Goal: Browse casually

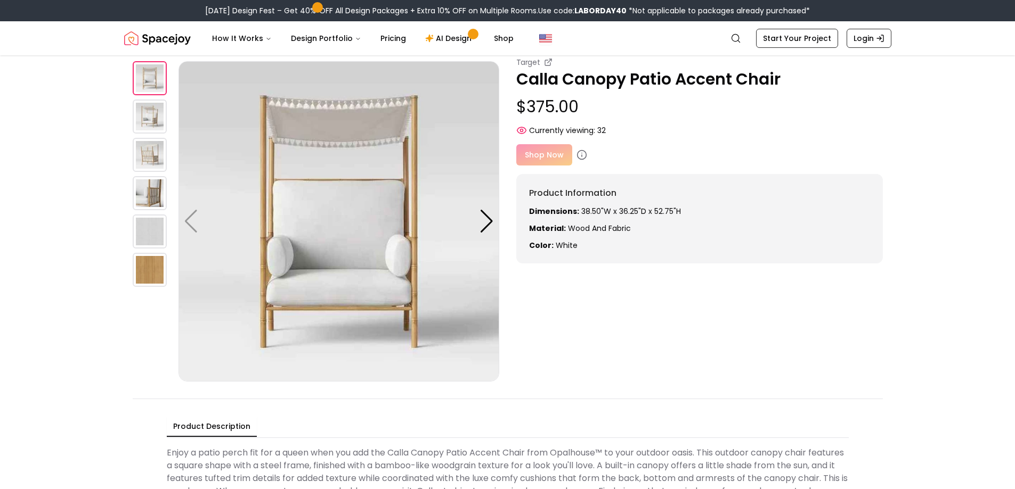
scroll to position [53, 0]
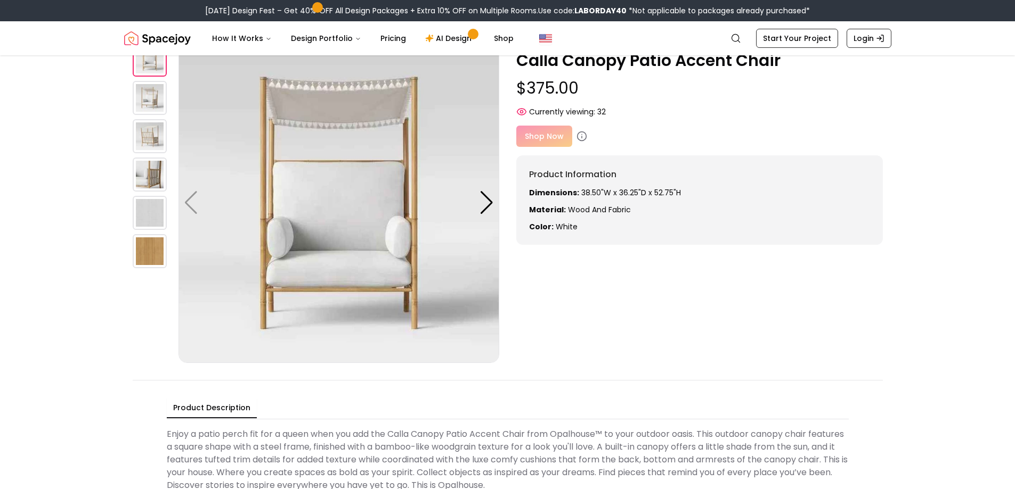
click at [161, 102] on img at bounding box center [150, 98] width 34 height 34
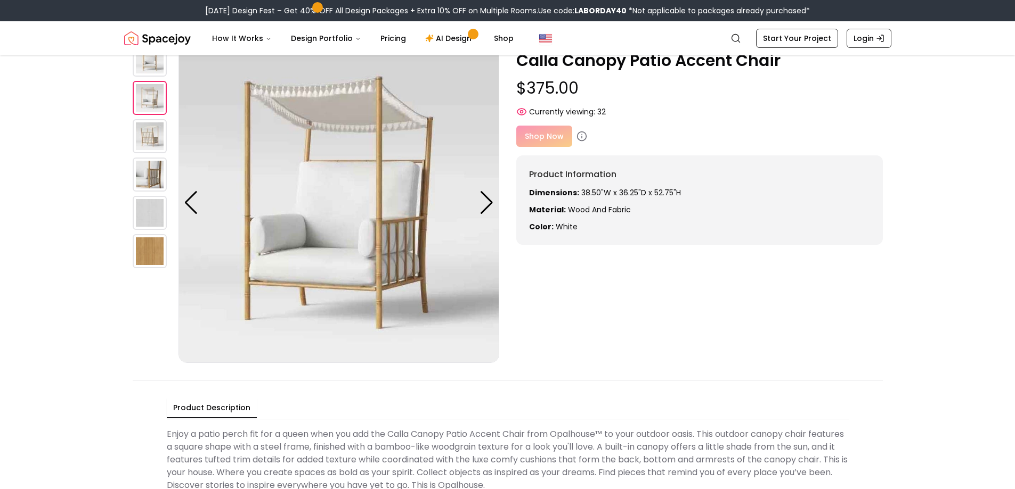
click at [144, 99] on img at bounding box center [150, 98] width 34 height 34
click at [154, 143] on img at bounding box center [150, 136] width 34 height 34
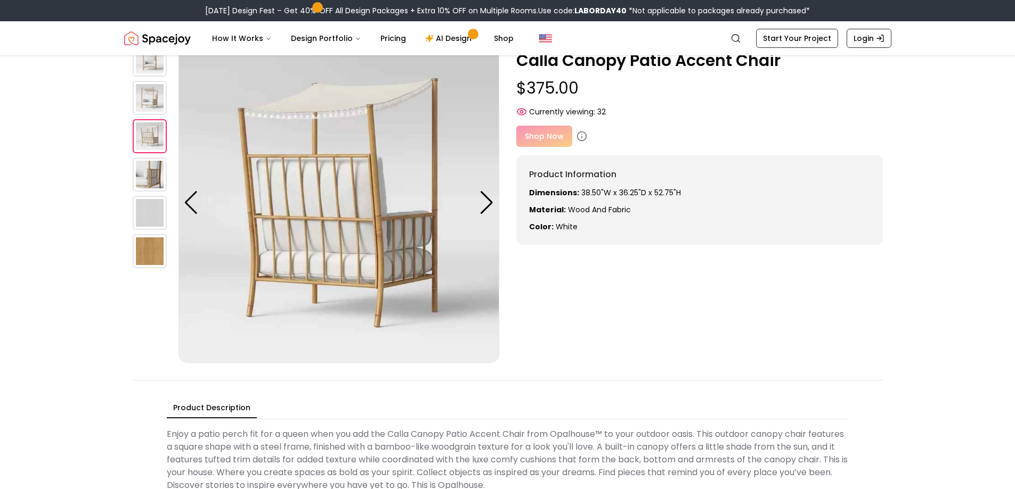
click at [154, 165] on img at bounding box center [150, 175] width 34 height 34
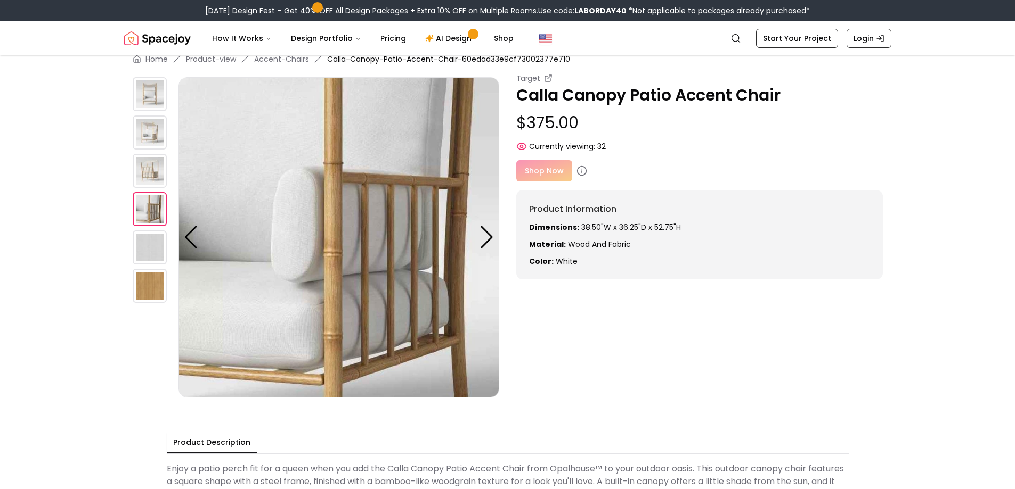
scroll to position [0, 0]
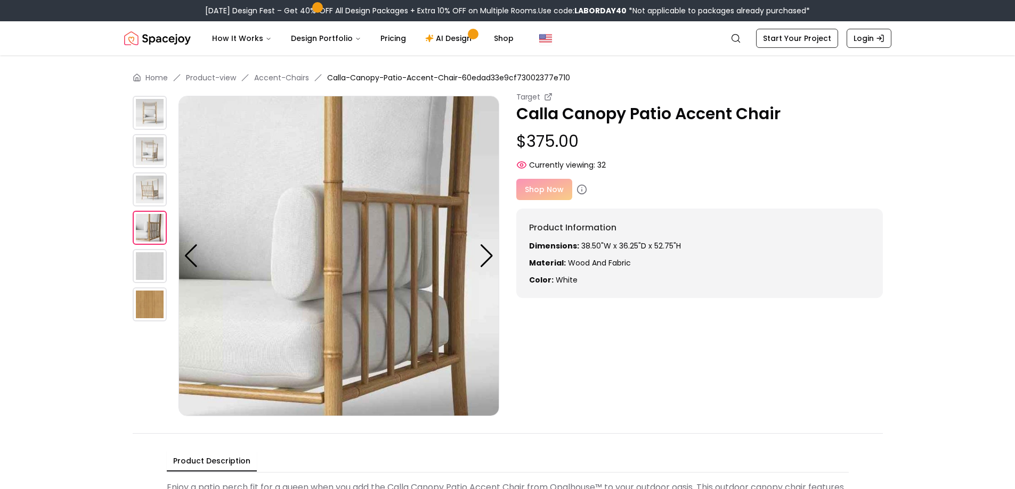
click at [152, 118] on img at bounding box center [150, 113] width 34 height 34
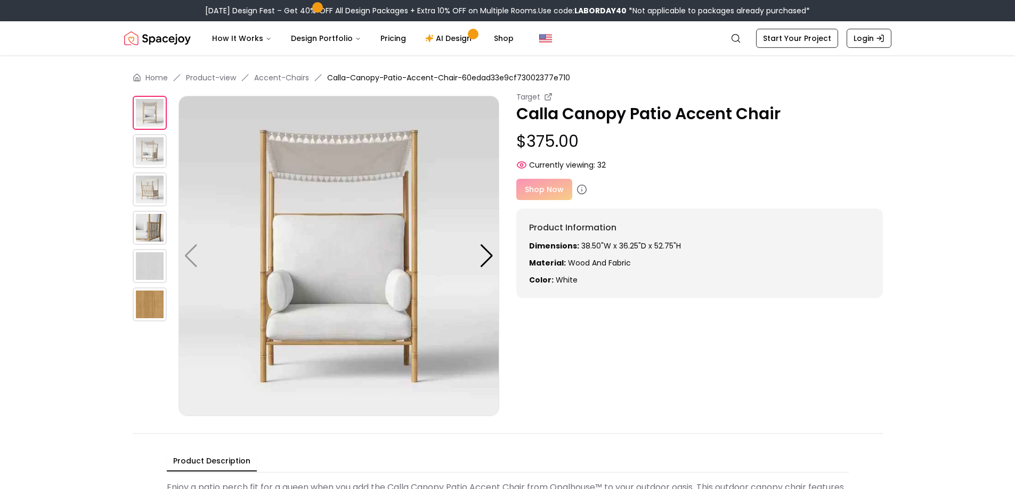
click at [150, 162] on img at bounding box center [150, 151] width 34 height 34
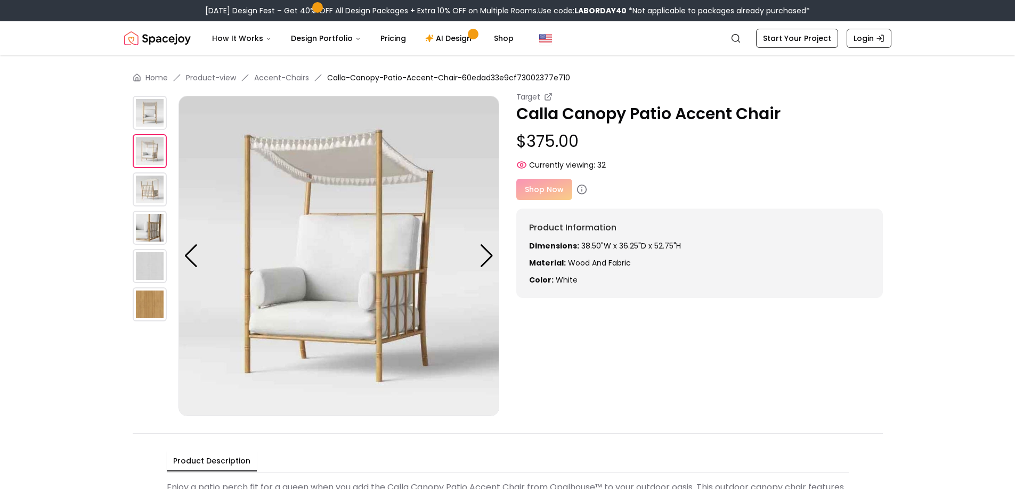
click at [149, 183] on img at bounding box center [150, 190] width 34 height 34
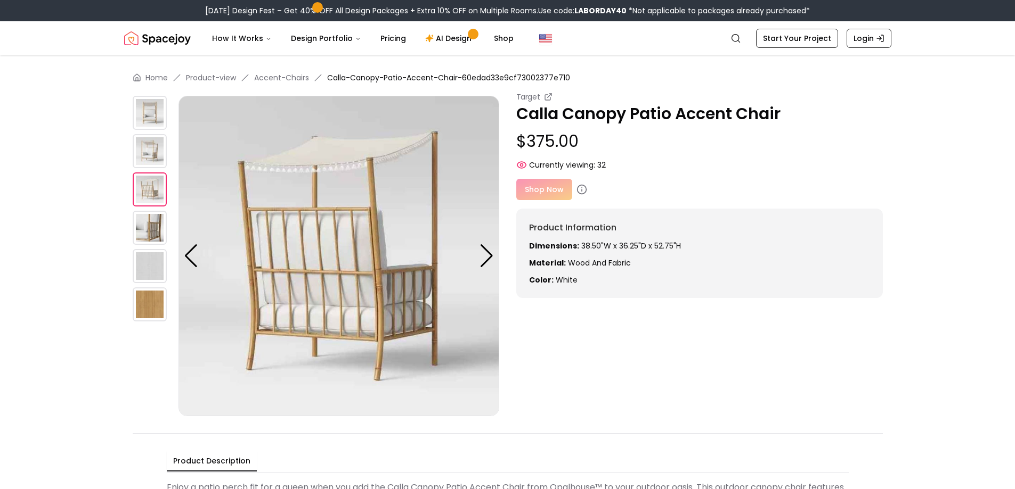
click at [150, 230] on img at bounding box center [150, 228] width 34 height 34
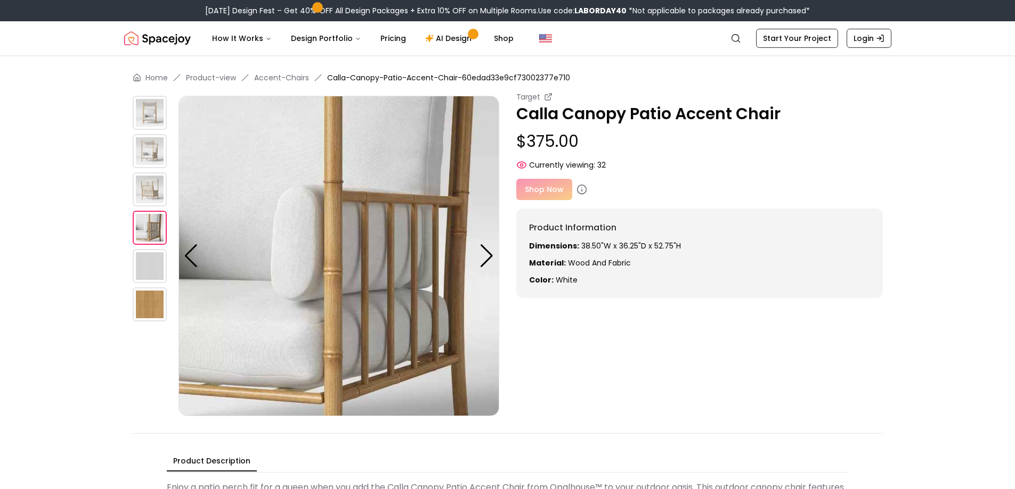
click at [149, 263] on img at bounding box center [150, 266] width 34 height 34
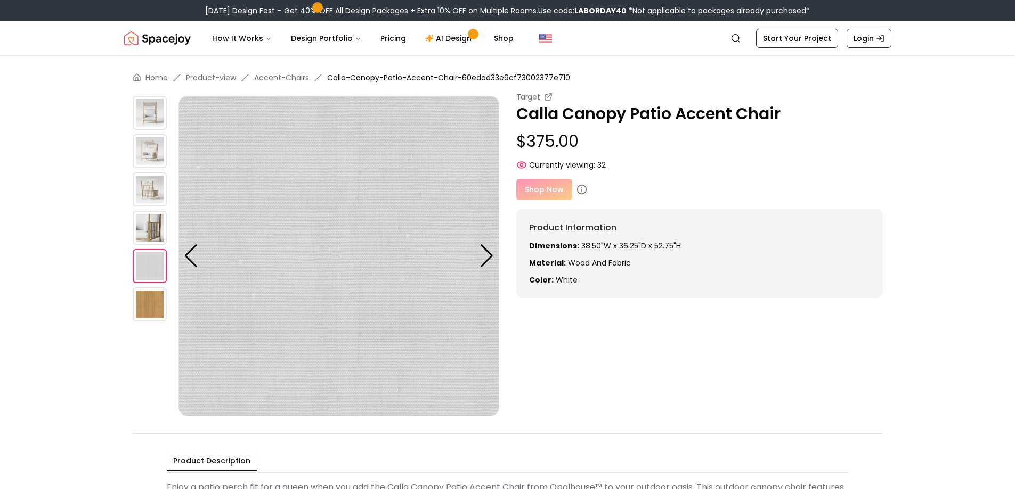
click at [154, 299] on img at bounding box center [150, 305] width 34 height 34
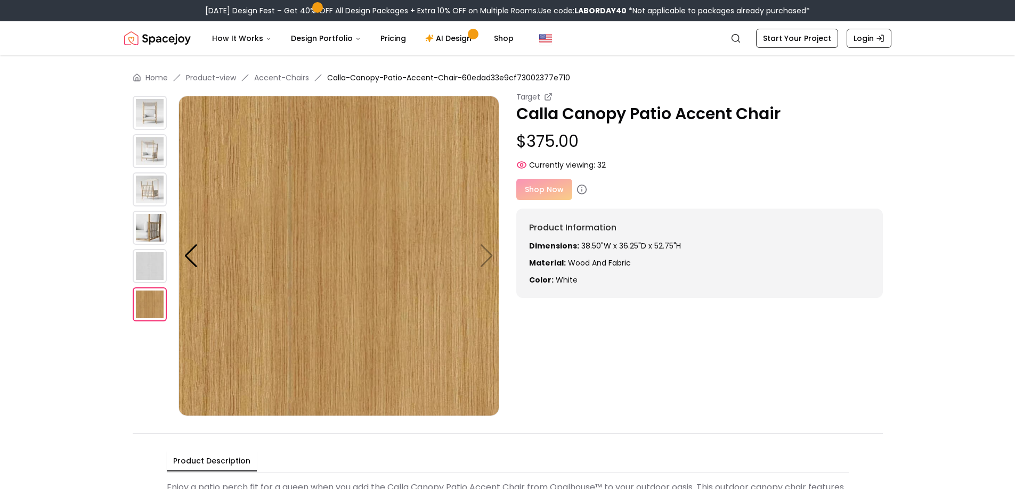
click at [485, 252] on img at bounding box center [338, 256] width 321 height 321
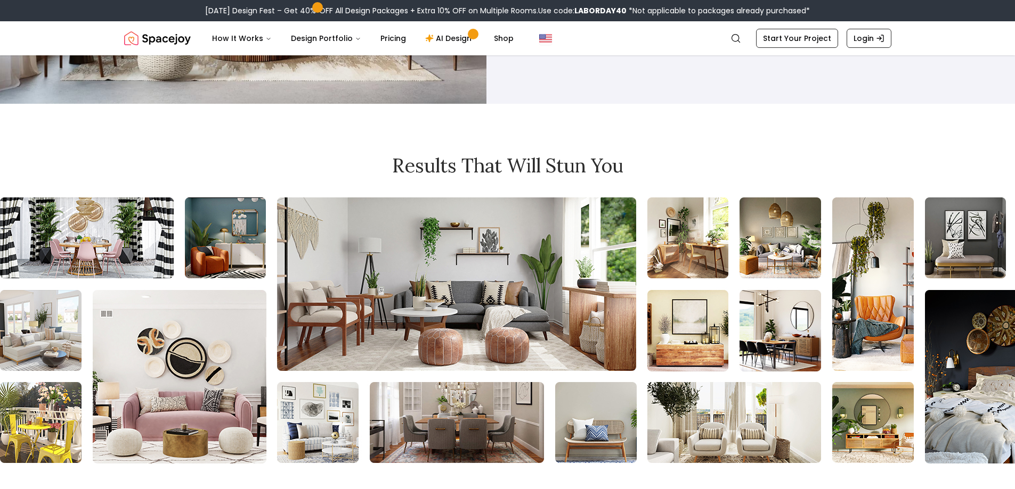
scroll to position [1332, 0]
